Goal: Information Seeking & Learning: Learn about a topic

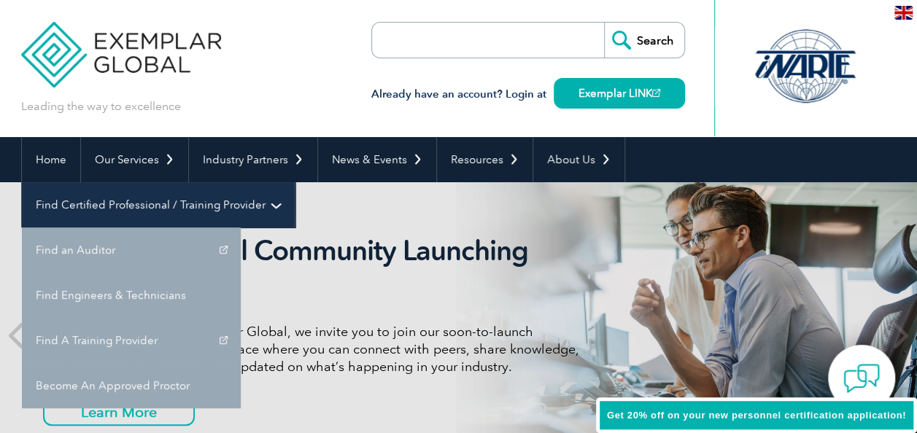
click at [295, 182] on link "Find Certified Professional / Training Provider" at bounding box center [158, 204] width 273 height 45
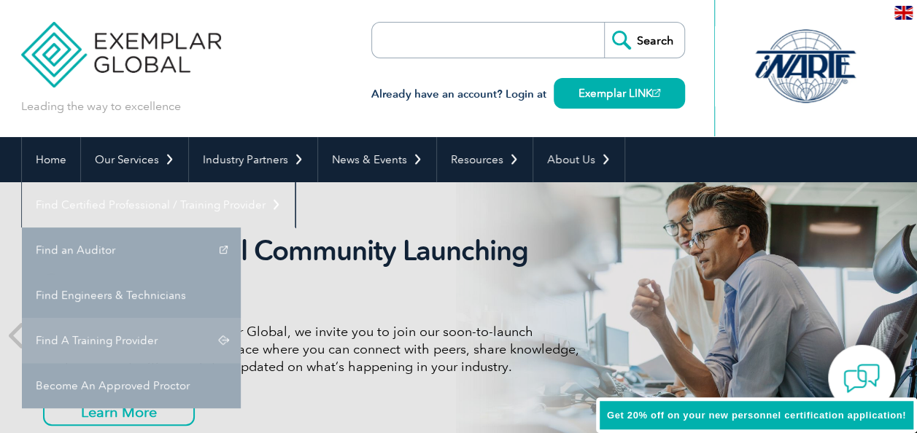
click at [241, 318] on link "Find A Training Provider" at bounding box center [131, 340] width 219 height 45
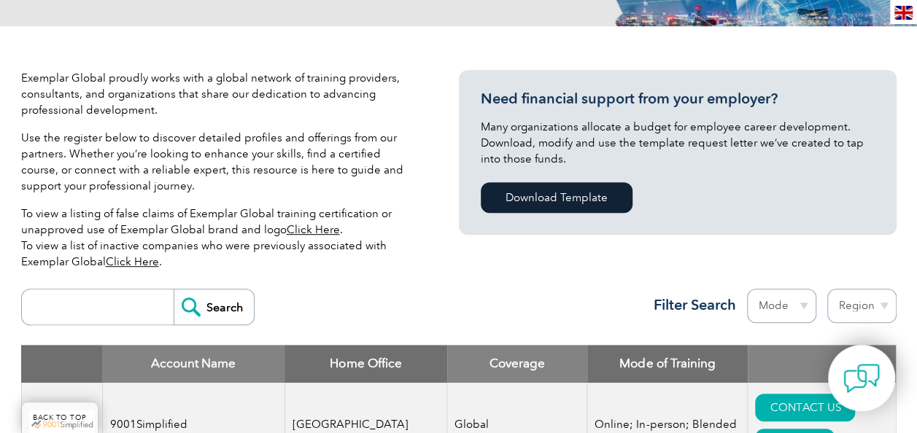
scroll to position [584, 0]
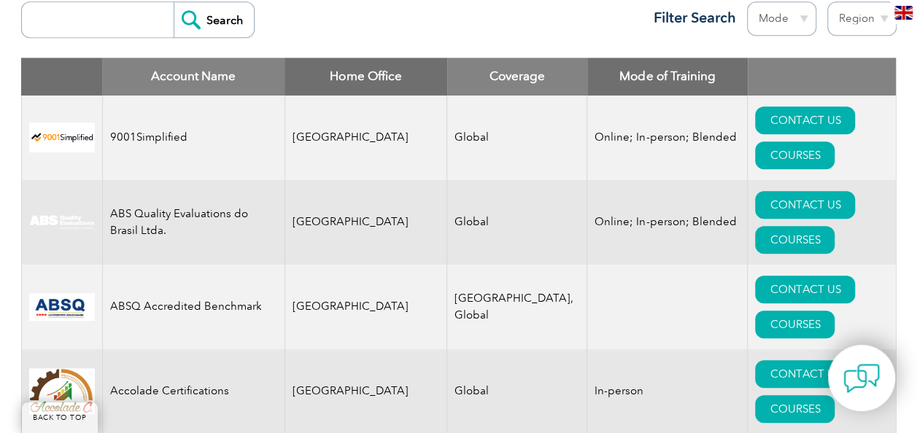
click at [131, 15] on input "search" at bounding box center [101, 19] width 144 height 35
type input "sirim"
click at [196, 18] on input "Search" at bounding box center [214, 19] width 80 height 35
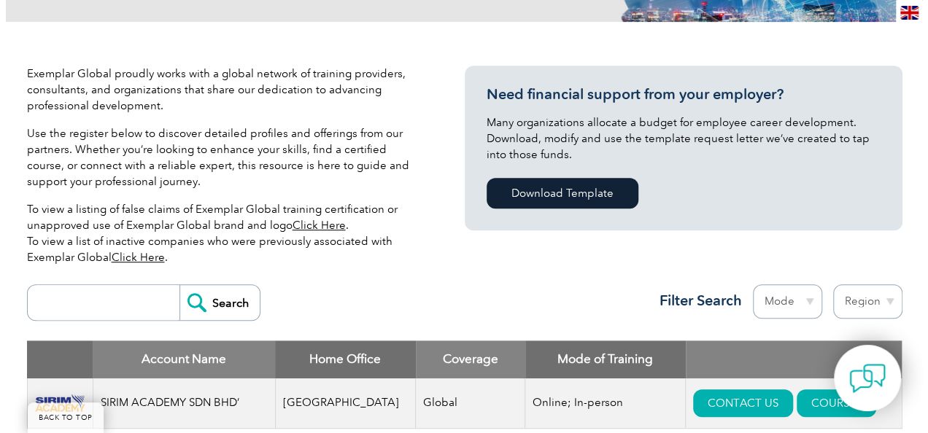
scroll to position [584, 0]
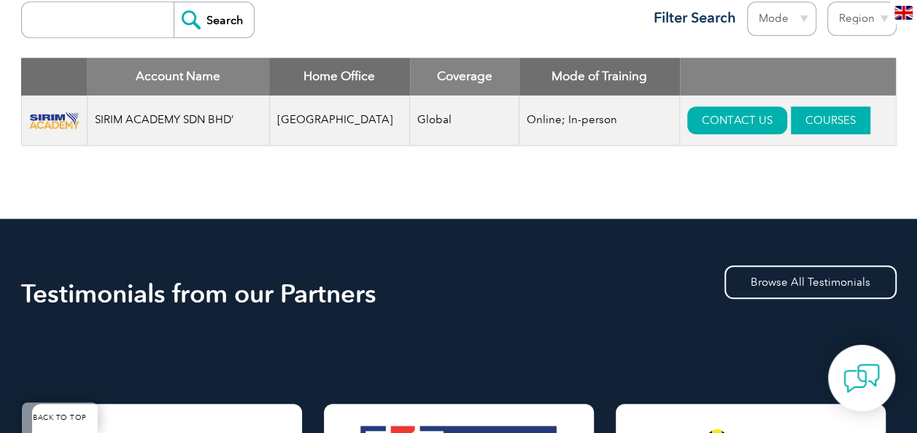
click at [817, 123] on link "COURSES" at bounding box center [831, 120] width 80 height 28
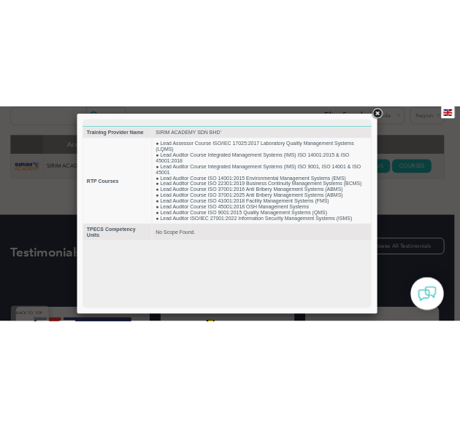
scroll to position [0, 0]
